Goal: Task Accomplishment & Management: Use online tool/utility

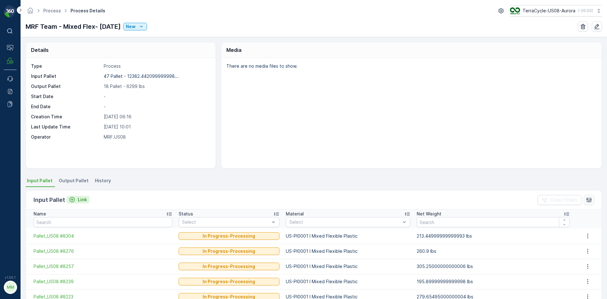
click at [85, 199] on p "Link" at bounding box center [82, 199] width 9 height 6
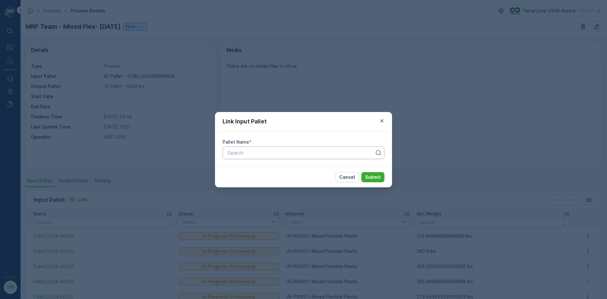
click at [259, 154] on div at bounding box center [301, 153] width 148 height 6
type input "8323"
click at [361, 172] on button "Submit" at bounding box center [372, 177] width 23 height 10
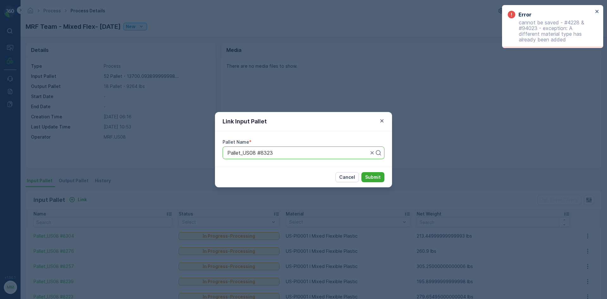
click at [138, 183] on div "Link Input Pallet Pallet Name * Pallet_US08 #8323 Cancel Submit" at bounding box center [303, 149] width 607 height 299
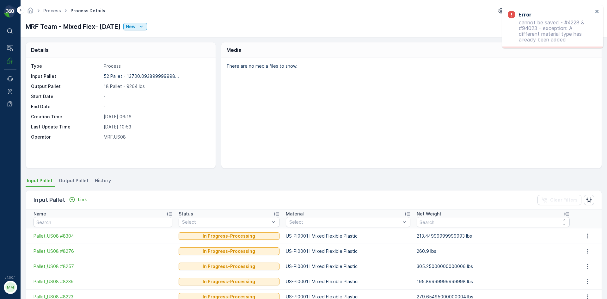
click at [67, 180] on span "Output Pallet" at bounding box center [74, 180] width 30 height 6
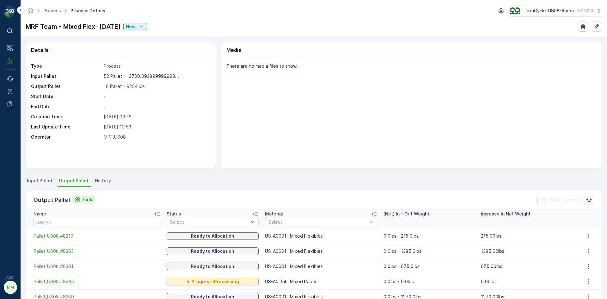
click at [86, 197] on p "Link" at bounding box center [87, 199] width 9 height 6
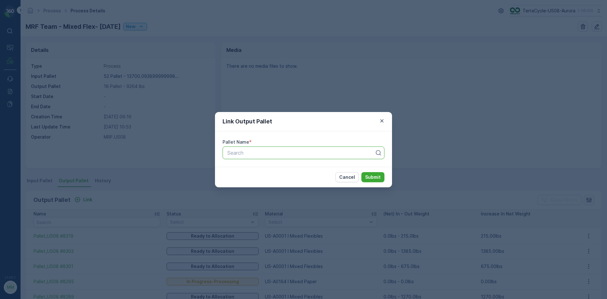
click at [240, 157] on div "Search" at bounding box center [303, 152] width 162 height 13
type input "8323"
click at [361, 172] on button "Submit" at bounding box center [372, 177] width 23 height 10
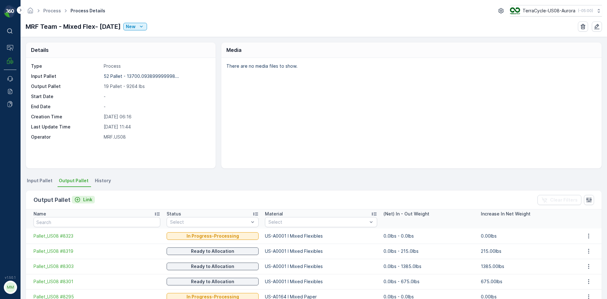
click at [84, 199] on p "Link" at bounding box center [87, 199] width 9 height 6
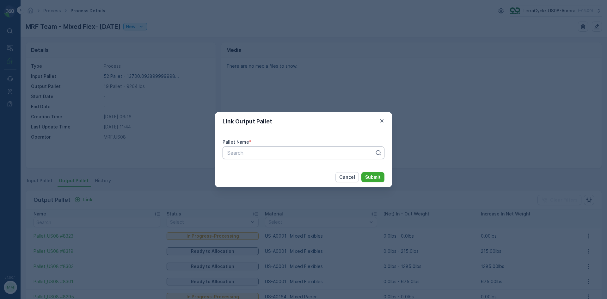
click at [234, 155] on div at bounding box center [301, 153] width 148 height 6
type input "8324"
click at [264, 167] on span "Pallet_US08 #8324" at bounding box center [248, 168] width 45 height 6
click at [380, 175] on p "Submit" at bounding box center [372, 177] width 15 height 6
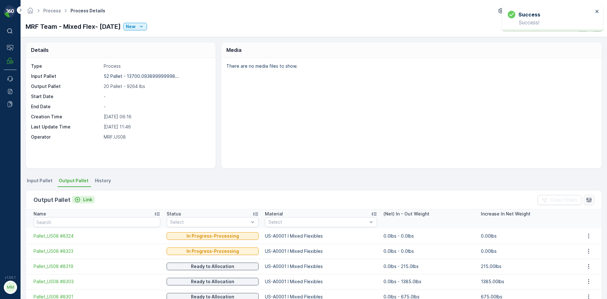
click at [81, 198] on div "Link" at bounding box center [83, 199] width 18 height 6
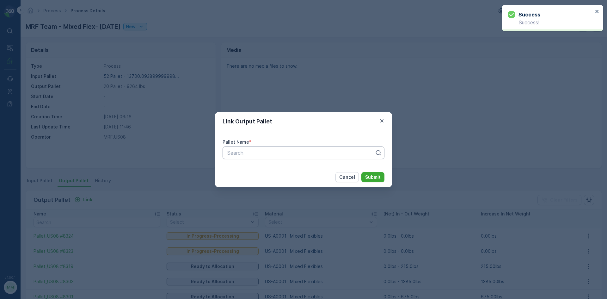
click at [251, 152] on div at bounding box center [301, 153] width 148 height 6
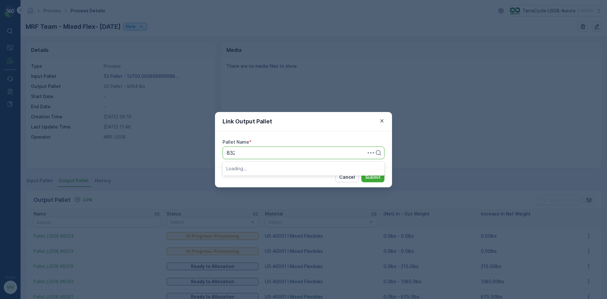
type input "8325"
click at [361, 172] on button "Submit" at bounding box center [372, 177] width 23 height 10
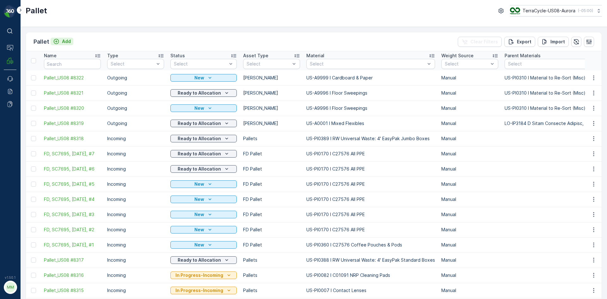
click at [70, 41] on button "Add" at bounding box center [62, 42] width 23 height 8
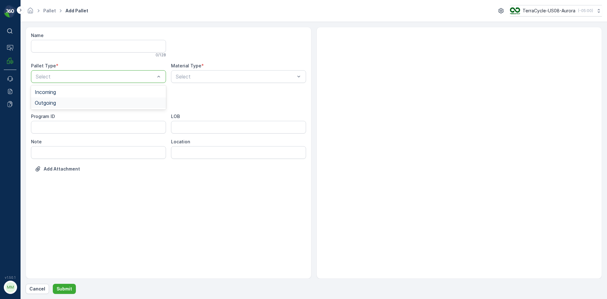
drag, startPoint x: 85, startPoint y: 75, endPoint x: 68, endPoint y: 100, distance: 30.0
click at [65, 107] on div "Outgoing" at bounding box center [98, 102] width 135 height 11
click at [66, 107] on div "Select" at bounding box center [98, 101] width 135 height 13
click at [64, 130] on div "[PERSON_NAME]" at bounding box center [98, 128] width 127 height 6
type input "0001"
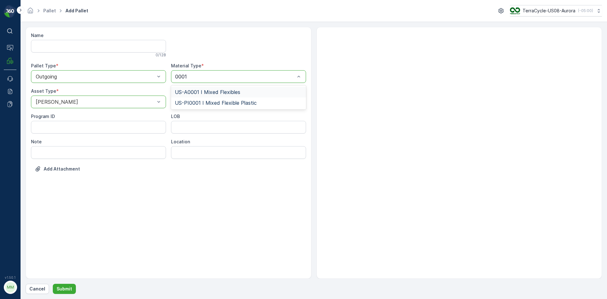
click at [224, 94] on span "US-A0001 I Mixed Flexibles" at bounding box center [207, 92] width 65 height 6
click at [67, 290] on p "Submit" at bounding box center [64, 288] width 15 height 6
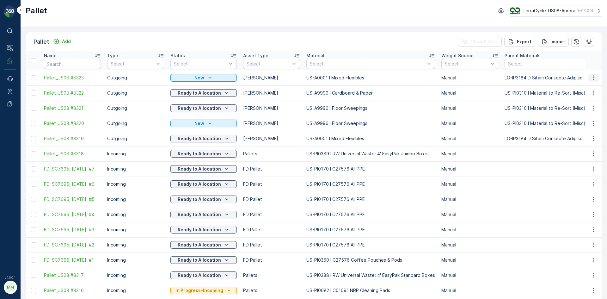
click at [590, 76] on icon "button" at bounding box center [593, 78] width 6 height 6
click at [579, 121] on span "Print QR" at bounding box center [575, 122] width 17 height 6
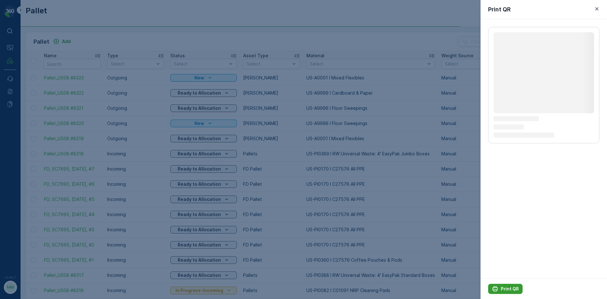
click at [510, 290] on p "Print QR" at bounding box center [509, 288] width 18 height 6
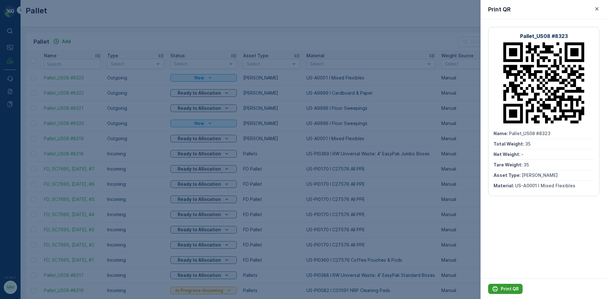
click at [509, 288] on p "Print QR" at bounding box center [509, 288] width 18 height 6
click at [381, 156] on div at bounding box center [303, 149] width 607 height 299
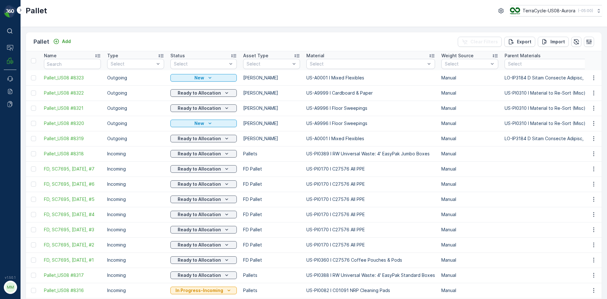
click at [75, 41] on div "Pallet Add Clear Filters Export Import" at bounding box center [313, 41] width 575 height 19
click at [66, 38] on button "Add" at bounding box center [62, 42] width 23 height 8
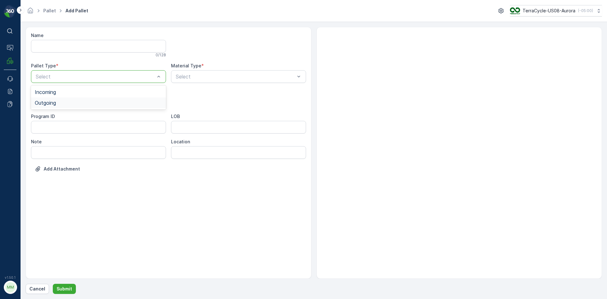
click at [88, 98] on div "Outgoing" at bounding box center [98, 102] width 135 height 11
click at [66, 131] on div "[PERSON_NAME]" at bounding box center [98, 128] width 135 height 11
click at [217, 85] on div "Name 0 / 128 Pallet Type * option Outgoing, selected. Outgoing Material Type * …" at bounding box center [168, 106] width 275 height 149
type input "0001"
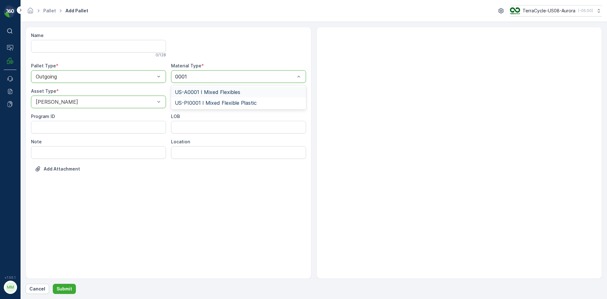
click at [214, 94] on span "US-A0001 I Mixed Flexibles" at bounding box center [207, 92] width 65 height 6
click at [63, 288] on p "Submit" at bounding box center [64, 288] width 15 height 6
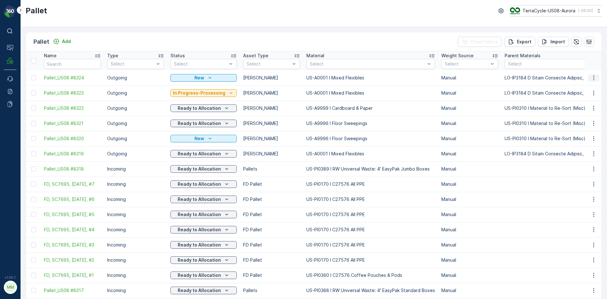
click at [591, 79] on icon "button" at bounding box center [593, 78] width 6 height 6
click at [580, 121] on span "Print QR" at bounding box center [575, 122] width 17 height 6
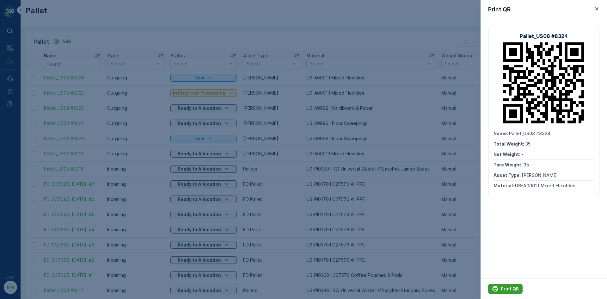
click at [508, 287] on p "Print QR" at bounding box center [509, 288] width 18 height 6
click at [392, 128] on div at bounding box center [303, 149] width 607 height 299
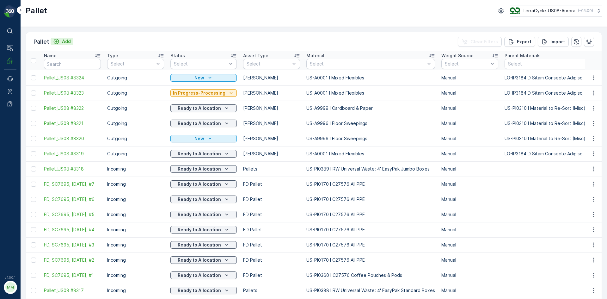
click at [69, 39] on p "Add" at bounding box center [66, 41] width 9 height 6
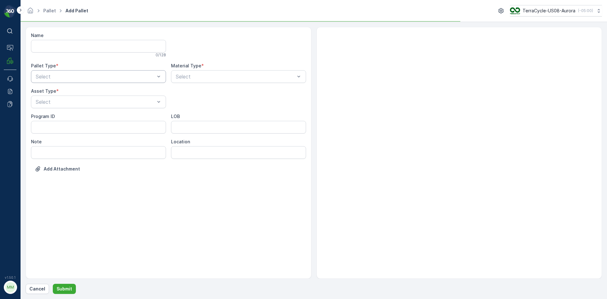
click at [91, 83] on div "Name 0 / 128 Pallet Type * Select Material Type * Select Asset Type * Select Pr…" at bounding box center [168, 106] width 275 height 149
click at [89, 105] on div "Outgoing" at bounding box center [98, 103] width 127 height 6
drag, startPoint x: 76, startPoint y: 140, endPoint x: 79, endPoint y: 136, distance: 5.4
click at [76, 140] on div "Pallets" at bounding box center [98, 139] width 127 height 6
click at [130, 101] on div at bounding box center [95, 102] width 120 height 6
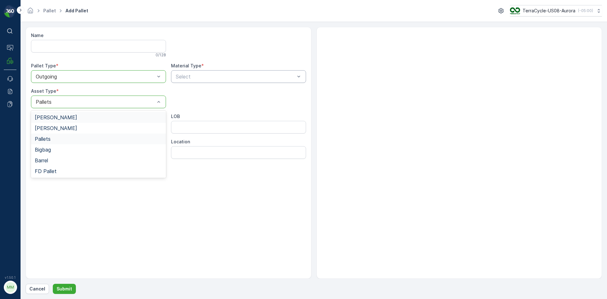
drag, startPoint x: 118, startPoint y: 118, endPoint x: 253, endPoint y: 81, distance: 140.1
click at [118, 118] on div "[PERSON_NAME]" at bounding box center [98, 117] width 127 height 6
type input "0164"
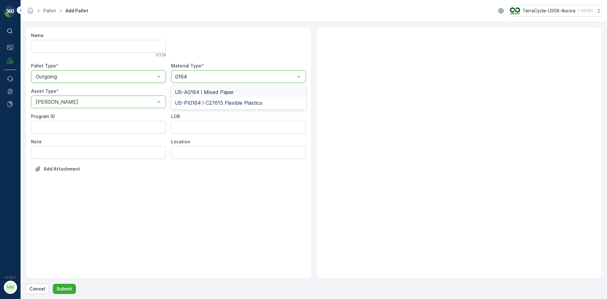
click at [215, 88] on div "US-A0164 I Mixed Paper" at bounding box center [238, 92] width 135 height 11
click at [64, 290] on p "Submit" at bounding box center [64, 288] width 15 height 6
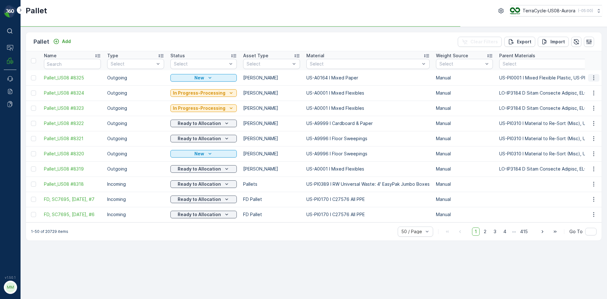
click at [591, 75] on icon "button" at bounding box center [593, 78] width 6 height 6
click at [580, 121] on span "Print QR" at bounding box center [575, 122] width 17 height 6
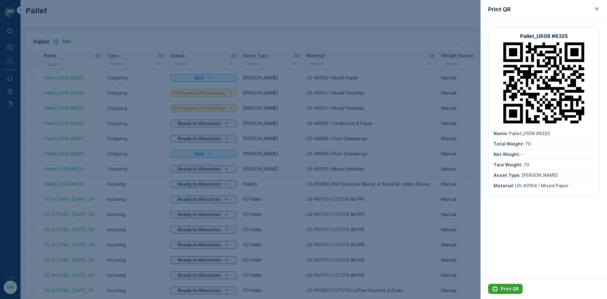
click at [510, 291] on p "Print QR" at bounding box center [509, 288] width 18 height 6
click at [424, 152] on div at bounding box center [303, 149] width 607 height 299
